Goal: Find specific page/section: Find specific page/section

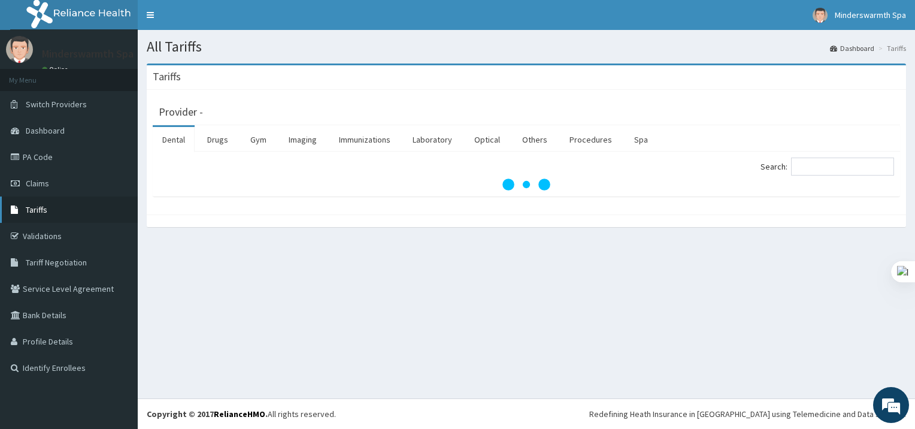
click at [47, 218] on link "Tariffs" at bounding box center [69, 209] width 138 height 26
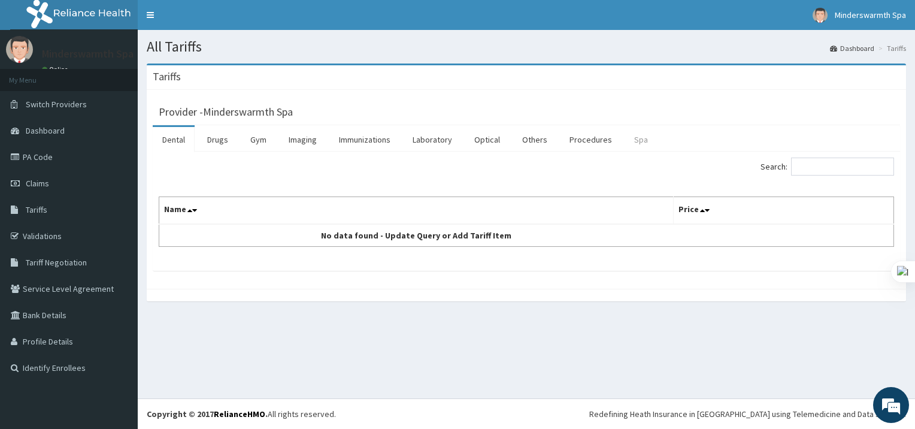
click at [634, 138] on link "Spa" at bounding box center [641, 139] width 33 height 25
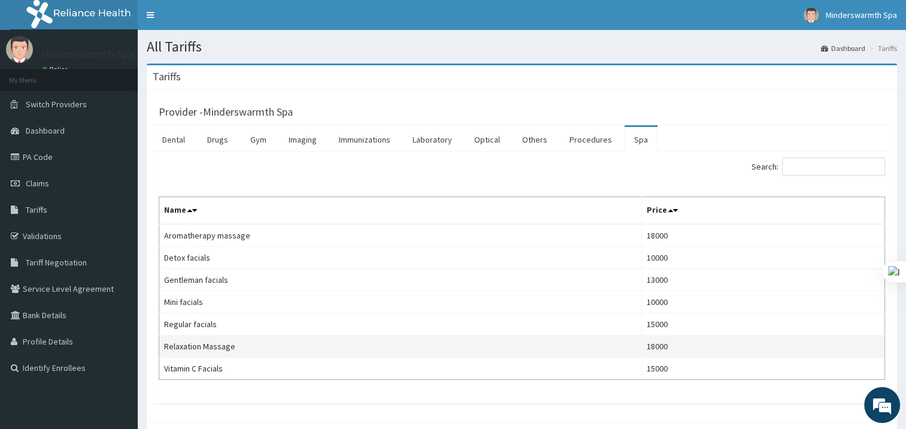
click at [526, 335] on td "Relaxation Massage" at bounding box center [400, 346] width 483 height 22
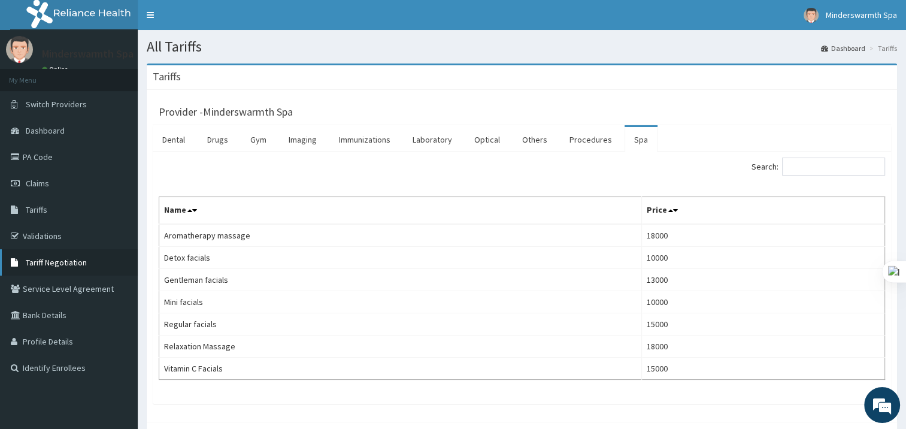
click at [71, 260] on span "Tariff Negotiation" at bounding box center [56, 262] width 61 height 11
